Goal: Use online tool/utility: Utilize a website feature to perform a specific function

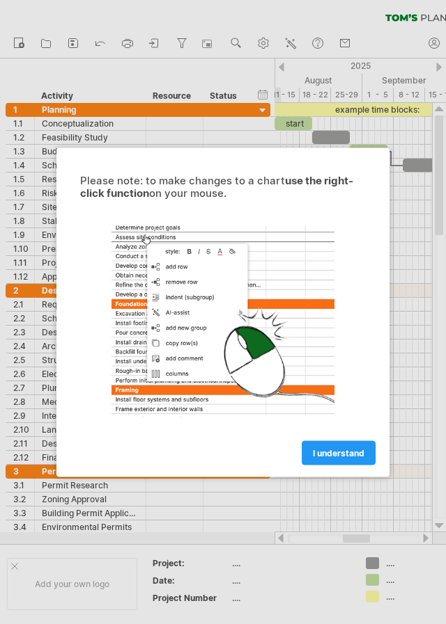
click at [352, 443] on link "I understand" at bounding box center [338, 453] width 74 height 24
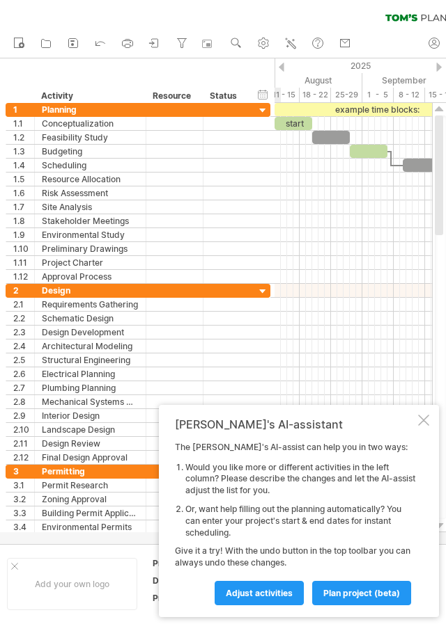
click at [420, 421] on div at bounding box center [423, 420] width 11 height 11
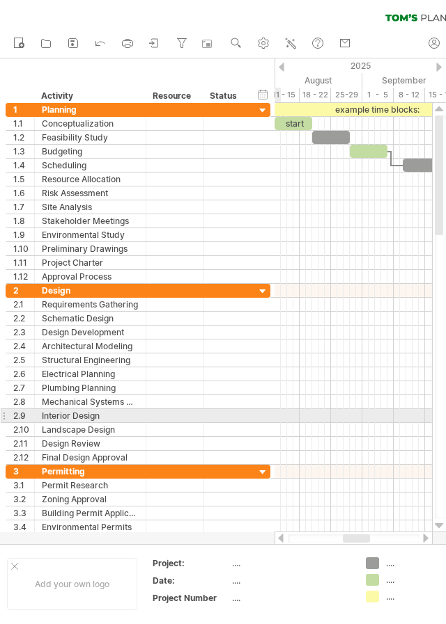
click at [368, 198] on div at bounding box center [352, 194] width 157 height 14
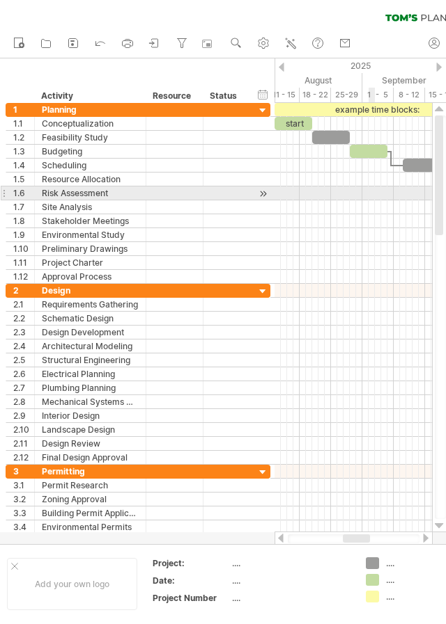
click at [402, 257] on div at bounding box center [352, 263] width 157 height 14
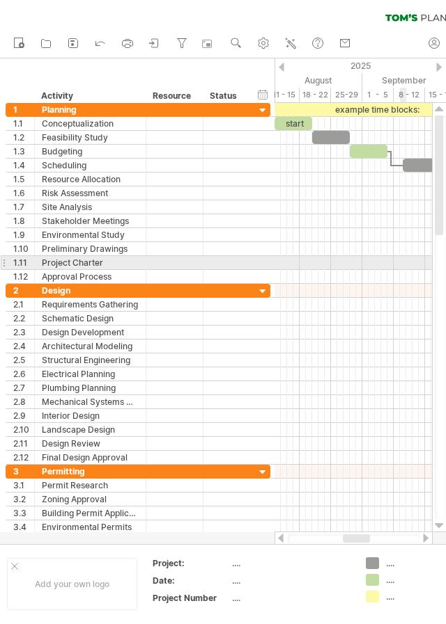
click at [439, 67] on div at bounding box center [439, 67] width 6 height 9
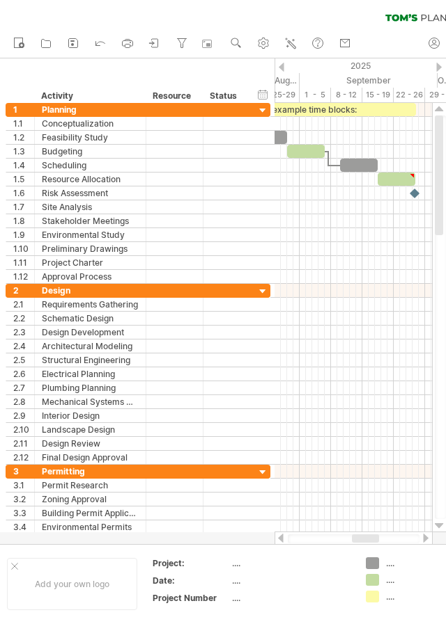
click at [436, 65] on div at bounding box center [439, 67] width 6 height 9
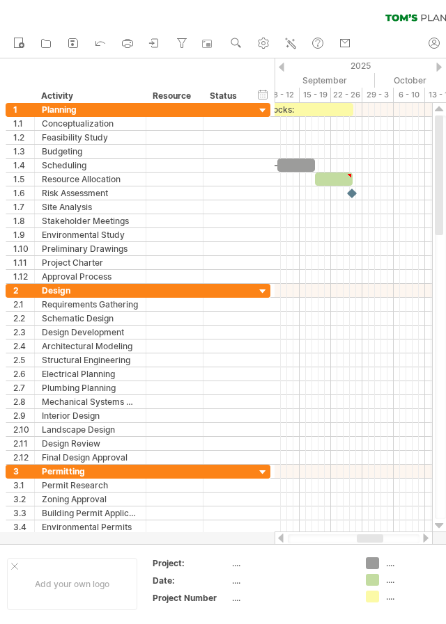
click at [441, 61] on div "2025" at bounding box center [243, 65] width 1090 height 15
click at [289, 65] on div "2025" at bounding box center [243, 65] width 1090 height 15
click at [281, 65] on div at bounding box center [281, 67] width 6 height 9
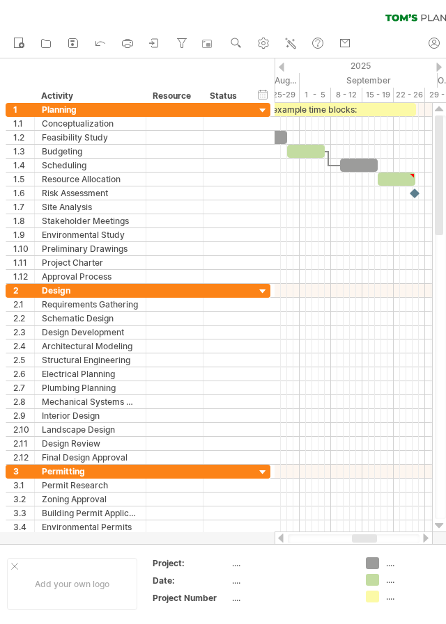
click at [281, 65] on div at bounding box center [281, 67] width 6 height 9
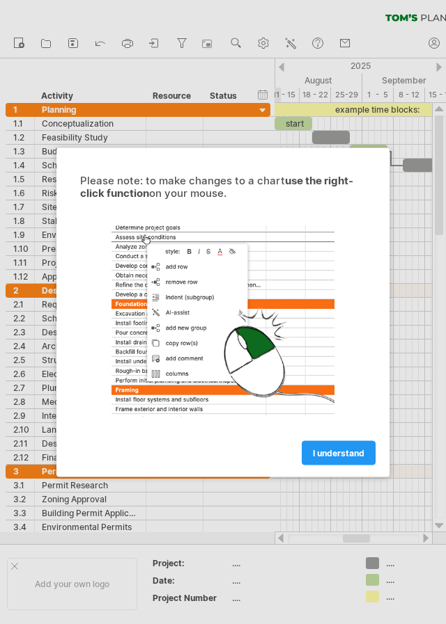
click at [349, 446] on link "I understand" at bounding box center [338, 453] width 74 height 24
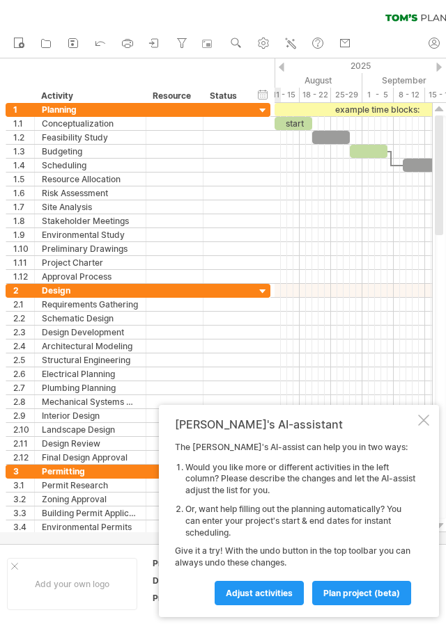
click at [420, 423] on div at bounding box center [423, 420] width 11 height 11
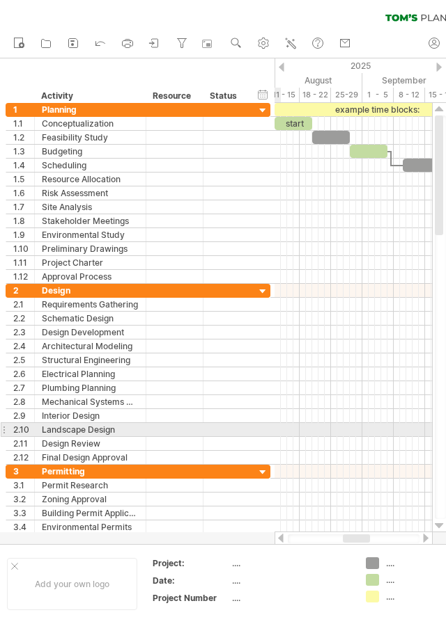
click at [366, 193] on div at bounding box center [352, 194] width 157 height 14
